Goal: Task Accomplishment & Management: Manage account settings

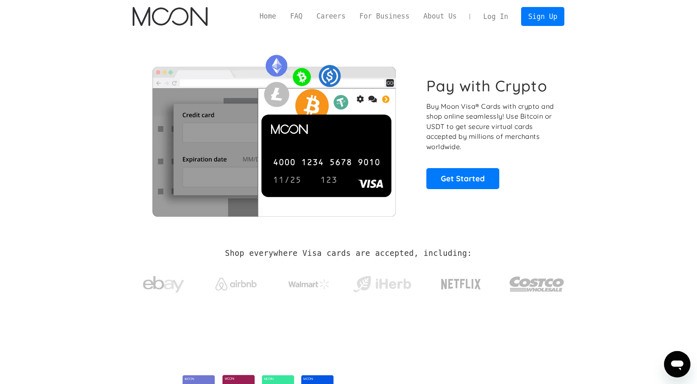
click at [507, 15] on link "Log In" at bounding box center [495, 16] width 39 height 18
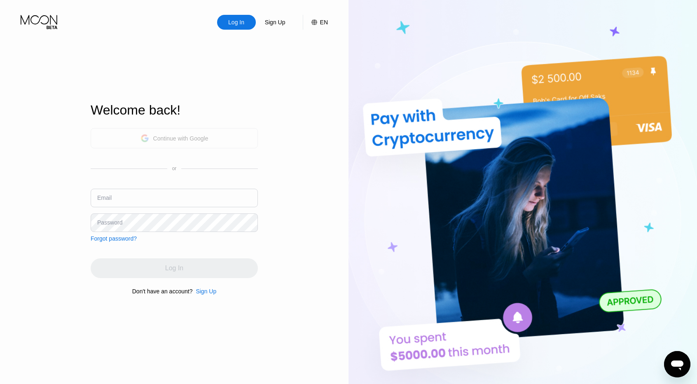
click at [217, 142] on div "Continue with Google" at bounding box center [174, 138] width 167 height 20
